Goal: Check status: Check status

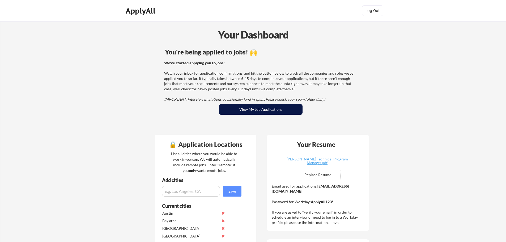
click at [248, 111] on button "View My Job Applications" at bounding box center [261, 109] width 84 height 11
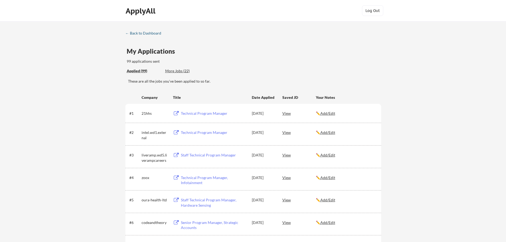
click at [150, 34] on div "← Back to Dashboard" at bounding box center [145, 33] width 40 height 4
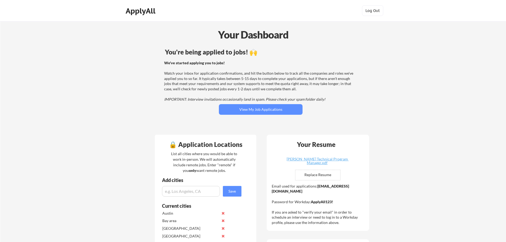
click at [302, 191] on strong "balaji.sivarajan@mailflux.com" at bounding box center [310, 189] width 77 height 10
click at [289, 199] on div "Email used for applications: balaji.sivarajan@mailflux.com Password for Workday…" at bounding box center [319, 205] width 94 height 42
click at [273, 191] on strong "balaji.sivarajan@mailflux.com" at bounding box center [310, 189] width 77 height 10
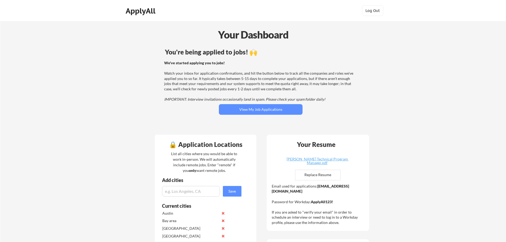
drag, startPoint x: 272, startPoint y: 191, endPoint x: 327, endPoint y: 193, distance: 55.0
click at [327, 193] on div "Email used for applications: balaji.sivarajan@mailflux.com Password for Workday…" at bounding box center [319, 205] width 94 height 42
copy strong "balaji.sivarajan@mailflux.com"
